Goal: Task Accomplishment & Management: Use online tool/utility

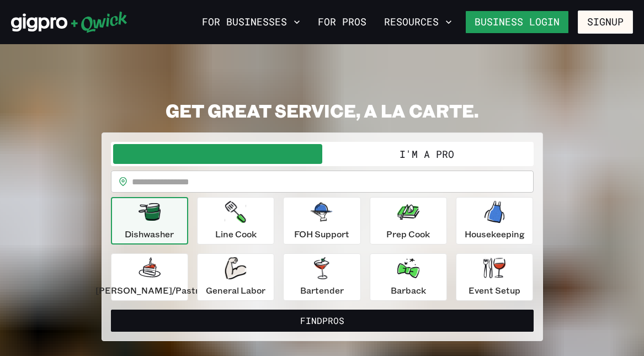
click at [551, 22] on link "Business Login" at bounding box center [517, 21] width 104 height 23
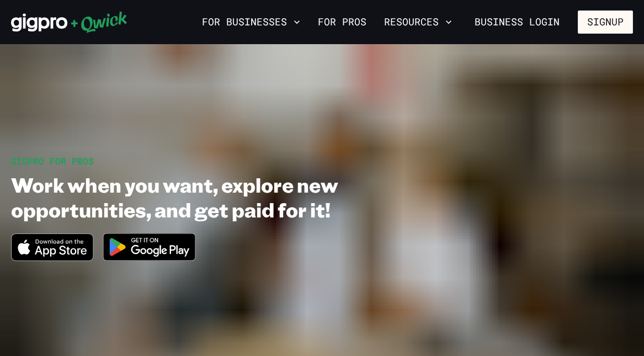
click at [355, 21] on link "For Pros" at bounding box center [341, 22] width 57 height 19
click at [444, 26] on button "Resources" at bounding box center [417, 22] width 77 height 19
click at [451, 22] on icon "button" at bounding box center [449, 21] width 6 height 3
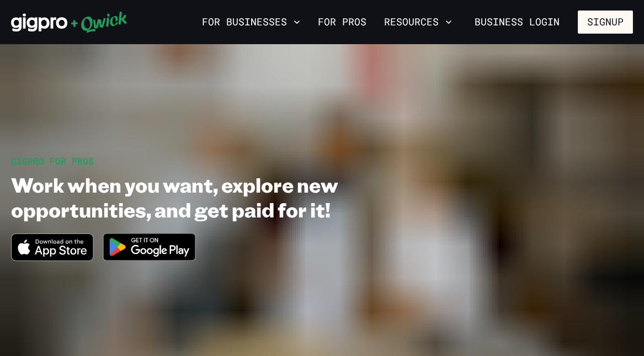
click at [454, 22] on icon "button" at bounding box center [448, 22] width 11 height 11
click at [451, 22] on icon "button" at bounding box center [449, 21] width 6 height 3
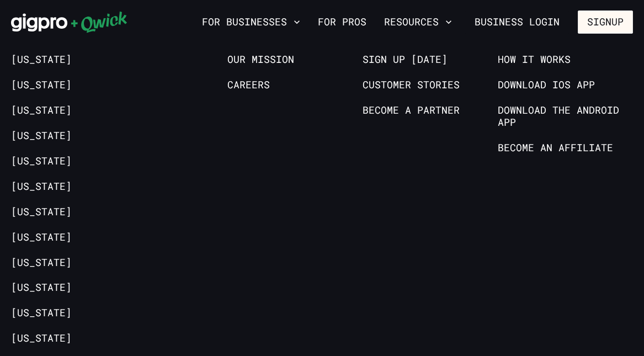
scroll to position [2086, 0]
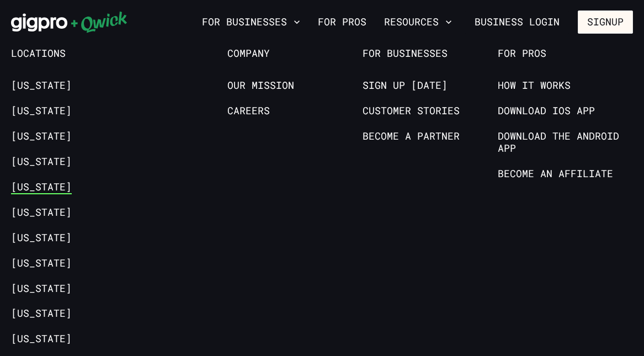
click at [41, 181] on link "[US_STATE]" at bounding box center [41, 187] width 61 height 13
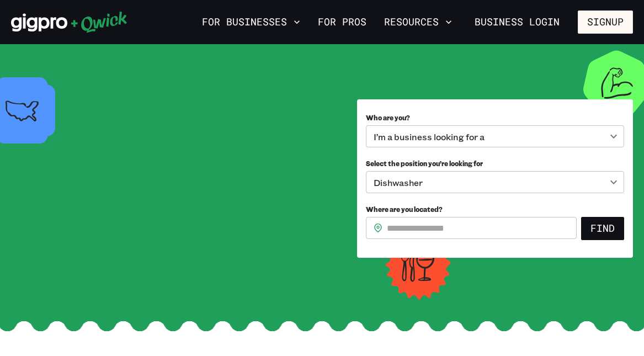
click at [612, 142] on div "I’m a business looking for a" at bounding box center [495, 136] width 258 height 22
click at [615, 140] on div "I’m a business looking for a" at bounding box center [495, 136] width 258 height 22
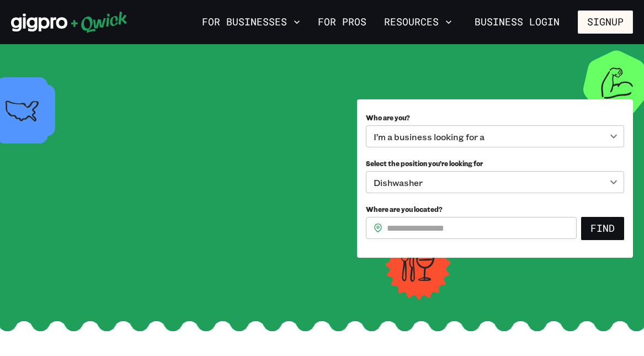
click at [92, 28] on icon at bounding box center [69, 22] width 116 height 22
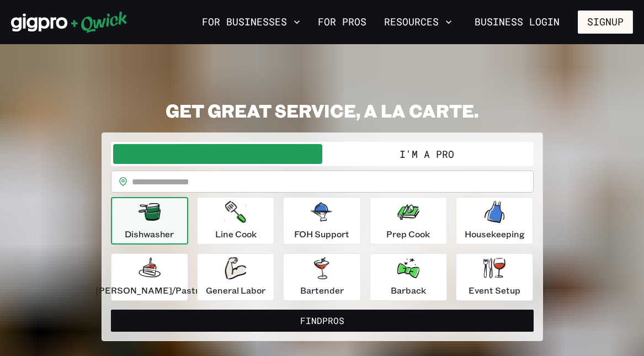
click at [426, 144] on button "I'm a Pro" at bounding box center [426, 154] width 209 height 20
click at [409, 144] on button "I'm a Pro" at bounding box center [426, 154] width 209 height 20
click at [439, 144] on button "I'm a Pro" at bounding box center [426, 154] width 209 height 20
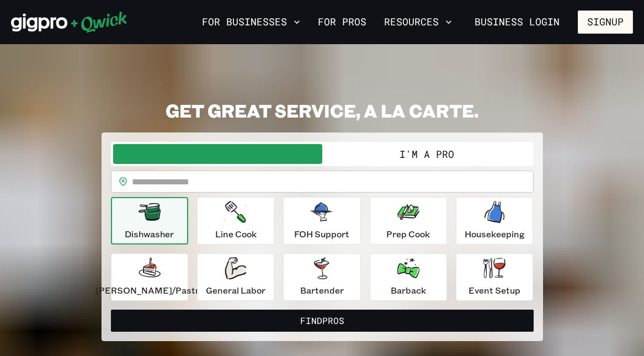
click at [439, 144] on button "I'm a Pro" at bounding box center [426, 154] width 209 height 20
click at [433, 144] on button "I'm a Pro" at bounding box center [426, 154] width 209 height 20
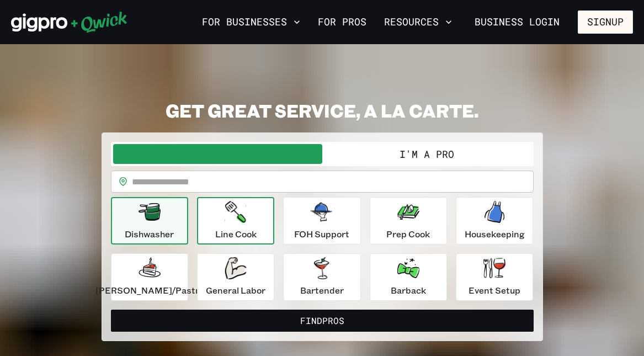
click at [250, 227] on p "Line Cook" at bounding box center [235, 233] width 41 height 13
click at [254, 227] on p "Line Cook" at bounding box center [235, 233] width 41 height 13
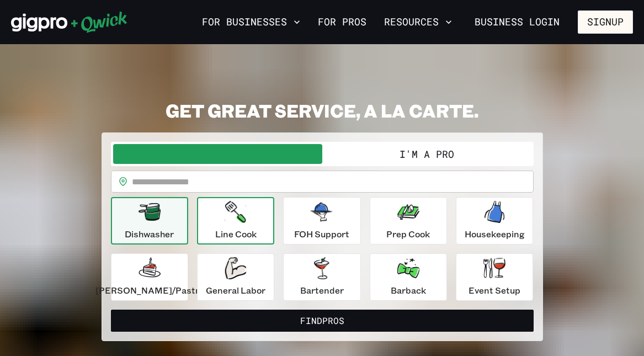
click at [254, 227] on p "Line Cook" at bounding box center [235, 233] width 41 height 13
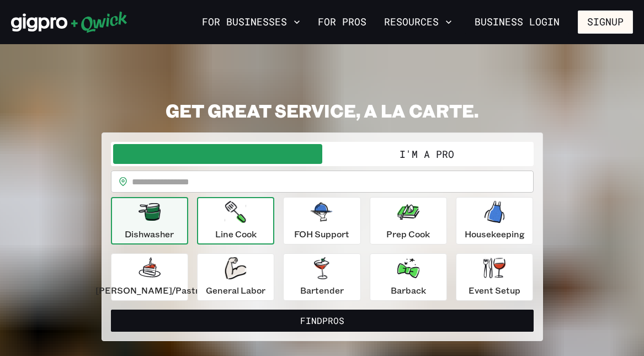
click at [254, 227] on p "Line Cook" at bounding box center [235, 233] width 41 height 13
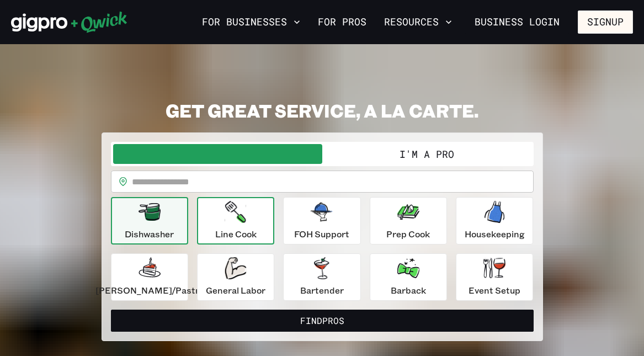
click at [254, 227] on p "Line Cook" at bounding box center [235, 233] width 41 height 13
click at [211, 170] on input "text" at bounding box center [332, 181] width 401 height 22
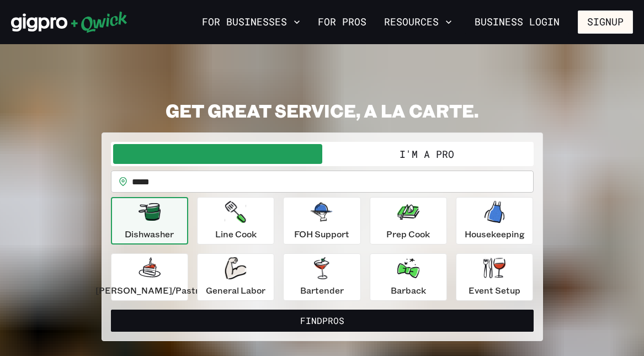
type input "*****"
click at [321, 309] on button "Find Pros" at bounding box center [322, 320] width 422 height 22
click at [293, 146] on span "button" at bounding box center [217, 154] width 209 height 20
click at [433, 144] on button "I'm a Pro" at bounding box center [426, 154] width 209 height 20
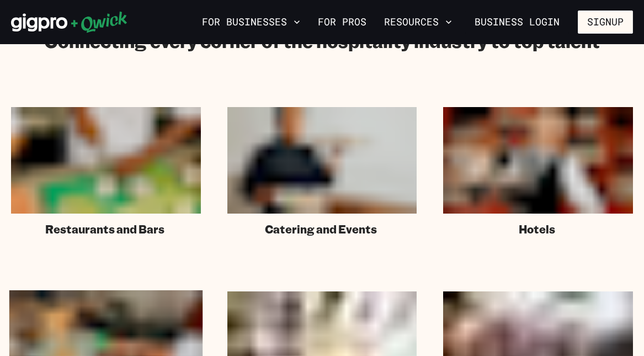
scroll to position [613, 0]
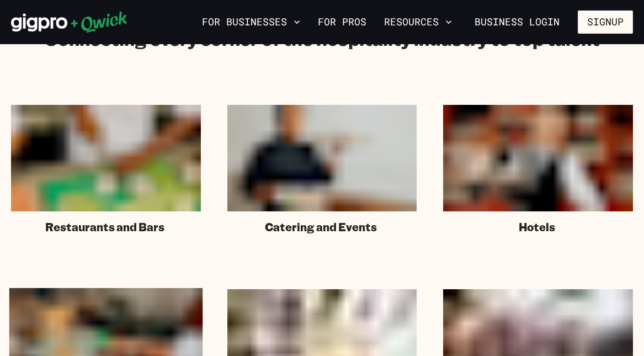
click at [125, 287] on img at bounding box center [106, 341] width 194 height 109
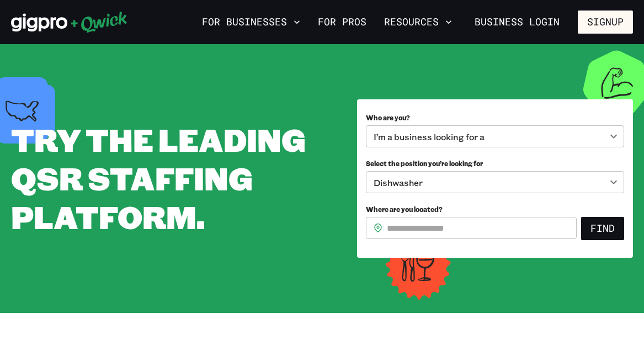
click at [616, 136] on div "I’m a business looking for a" at bounding box center [495, 136] width 258 height 22
